Goal: Find specific page/section: Find specific page/section

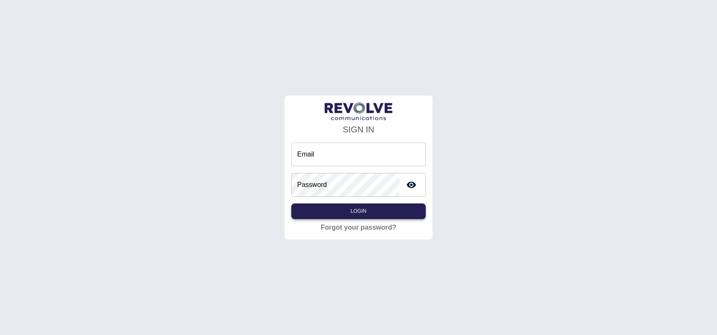
type input "**********"
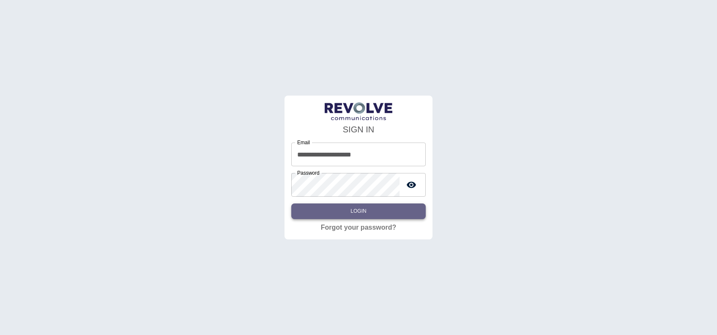
click at [369, 209] on button "Login" at bounding box center [358, 211] width 134 height 16
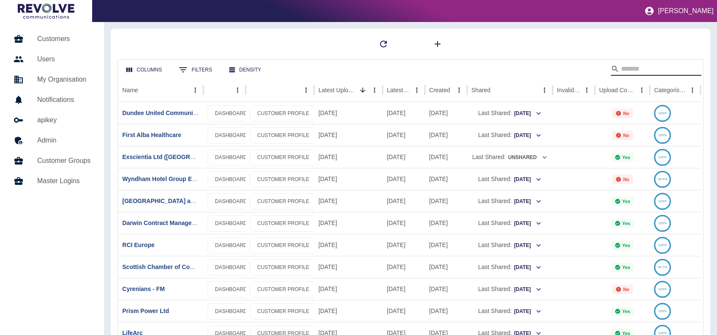
click at [653, 71] on input "Search" at bounding box center [655, 69] width 68 height 14
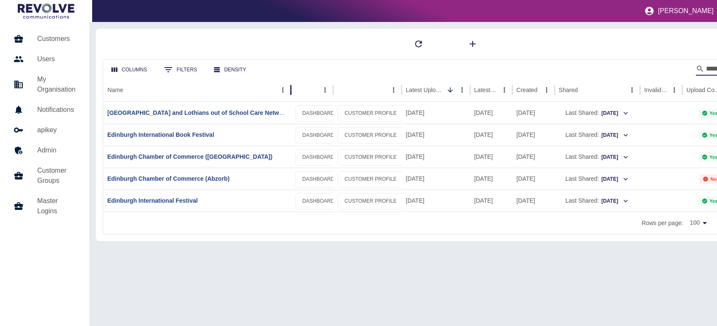
drag, startPoint x: 205, startPoint y: 88, endPoint x: 293, endPoint y: 98, distance: 88.4
click at [293, 98] on div at bounding box center [291, 90] width 4 height 24
type input "*********"
click at [237, 112] on link "[GEOGRAPHIC_DATA] and Lothians out of School Care Network ([GEOGRAPHIC_DATA])" at bounding box center [232, 112] width 250 height 7
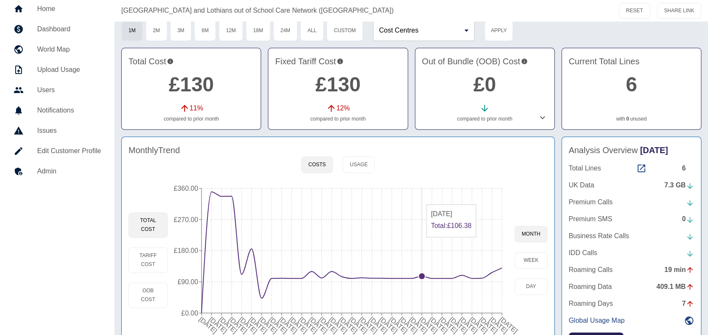
scroll to position [57, 0]
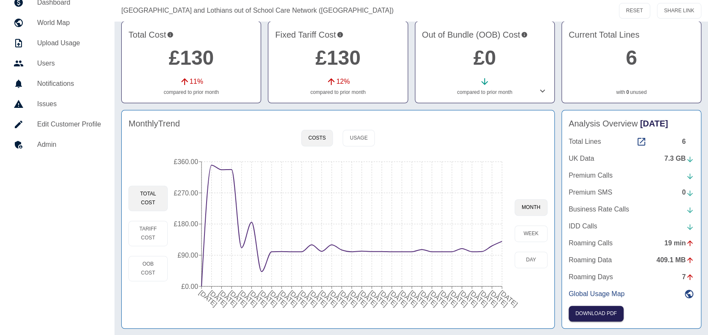
click at [637, 137] on div "Total Lines 6" at bounding box center [632, 142] width 126 height 10
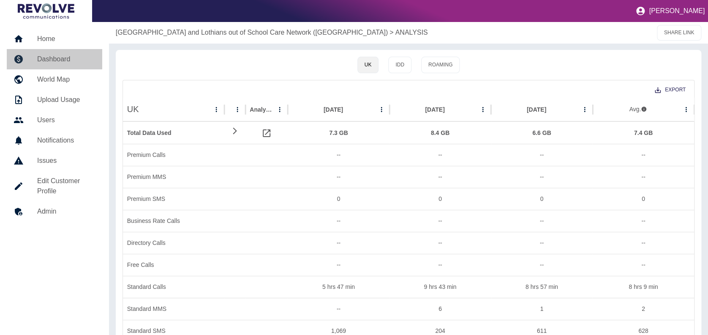
click at [51, 56] on h5 "Dashboard" at bounding box center [66, 59] width 58 height 10
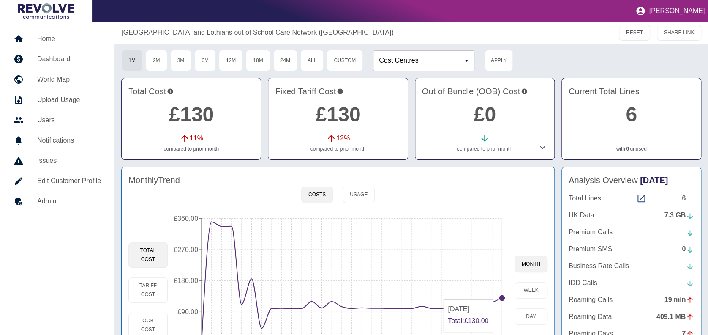
click at [500, 295] on circle at bounding box center [502, 297] width 7 height 7
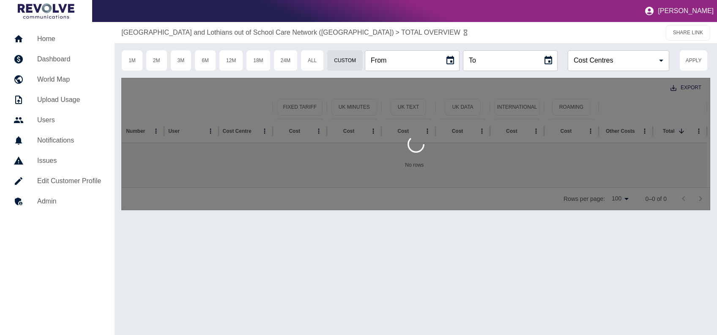
type input "**********"
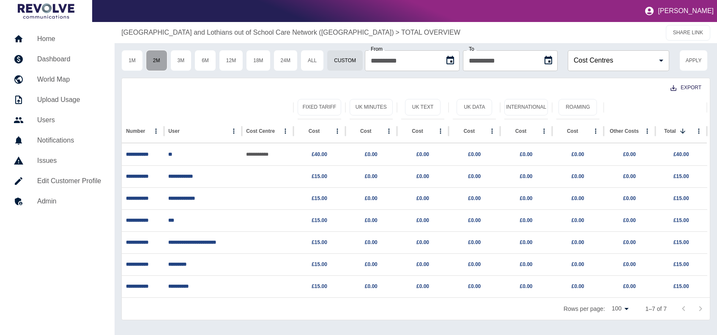
click at [162, 57] on button "2M" at bounding box center [157, 60] width 22 height 21
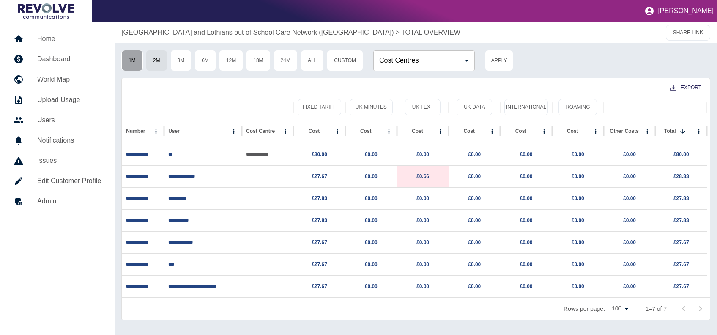
click at [139, 56] on button "1M" at bounding box center [132, 60] width 22 height 21
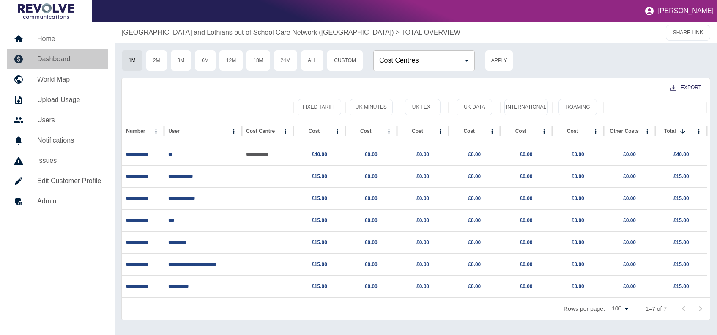
click at [68, 53] on link "Dashboard" at bounding box center [57, 59] width 101 height 20
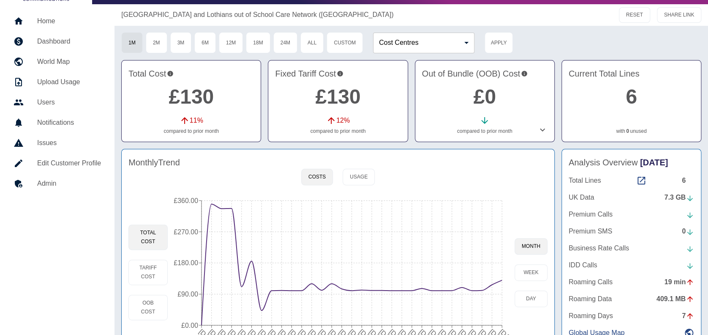
scroll to position [18, 0]
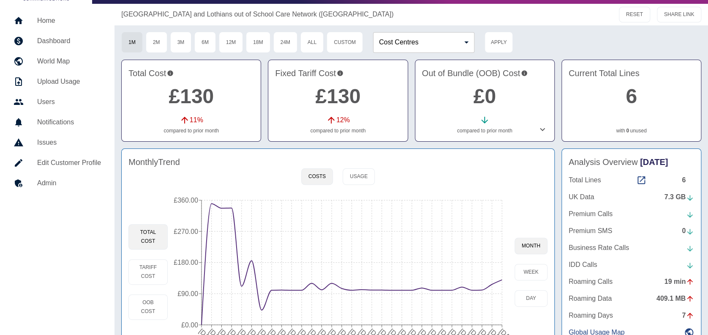
click at [56, 14] on link "Home" at bounding box center [57, 21] width 101 height 20
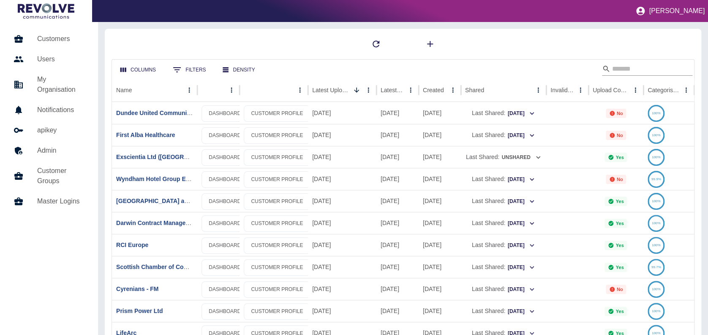
click at [637, 63] on input "Search" at bounding box center [646, 69] width 68 height 14
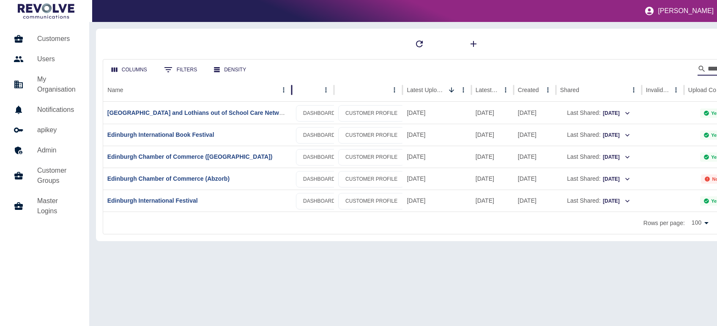
drag, startPoint x: 205, startPoint y: 90, endPoint x: 292, endPoint y: 87, distance: 88.0
click at [292, 87] on div at bounding box center [292, 90] width 4 height 24
type input "*********"
click at [236, 111] on link "[GEOGRAPHIC_DATA] and Lothians out of School Care Network ([GEOGRAPHIC_DATA])" at bounding box center [232, 112] width 250 height 7
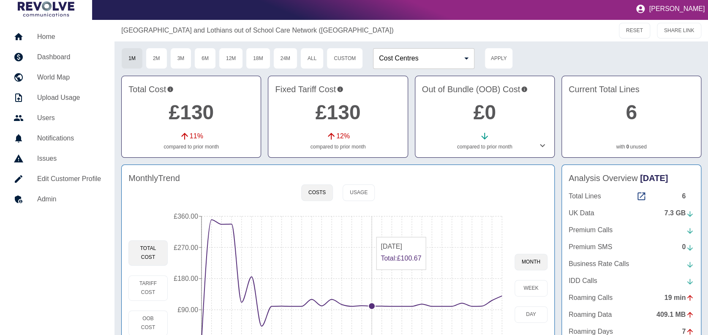
scroll to position [0, 0]
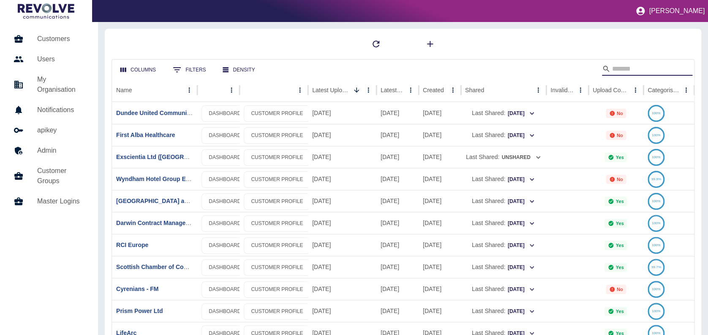
click at [637, 69] on input "Search" at bounding box center [646, 69] width 68 height 14
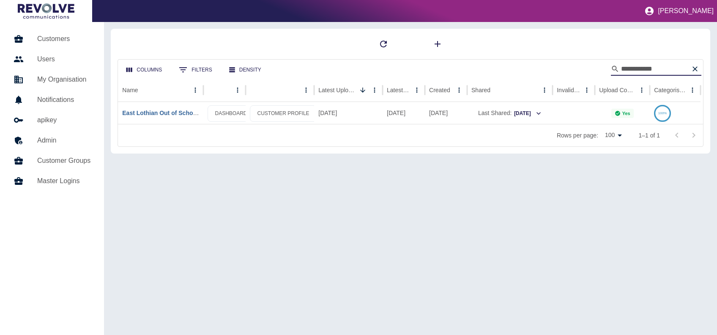
type input "**********"
click at [179, 109] on link "East Lothian Out of School Care Network (Abzorb)" at bounding box center [193, 112] width 142 height 7
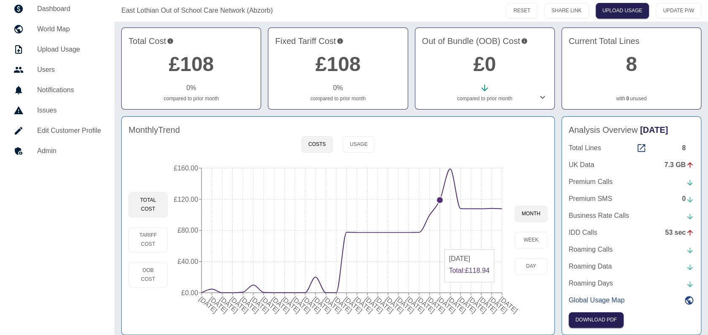
scroll to position [25, 0]
